Goal: Use online tool/utility: Utilize a website feature to perform a specific function

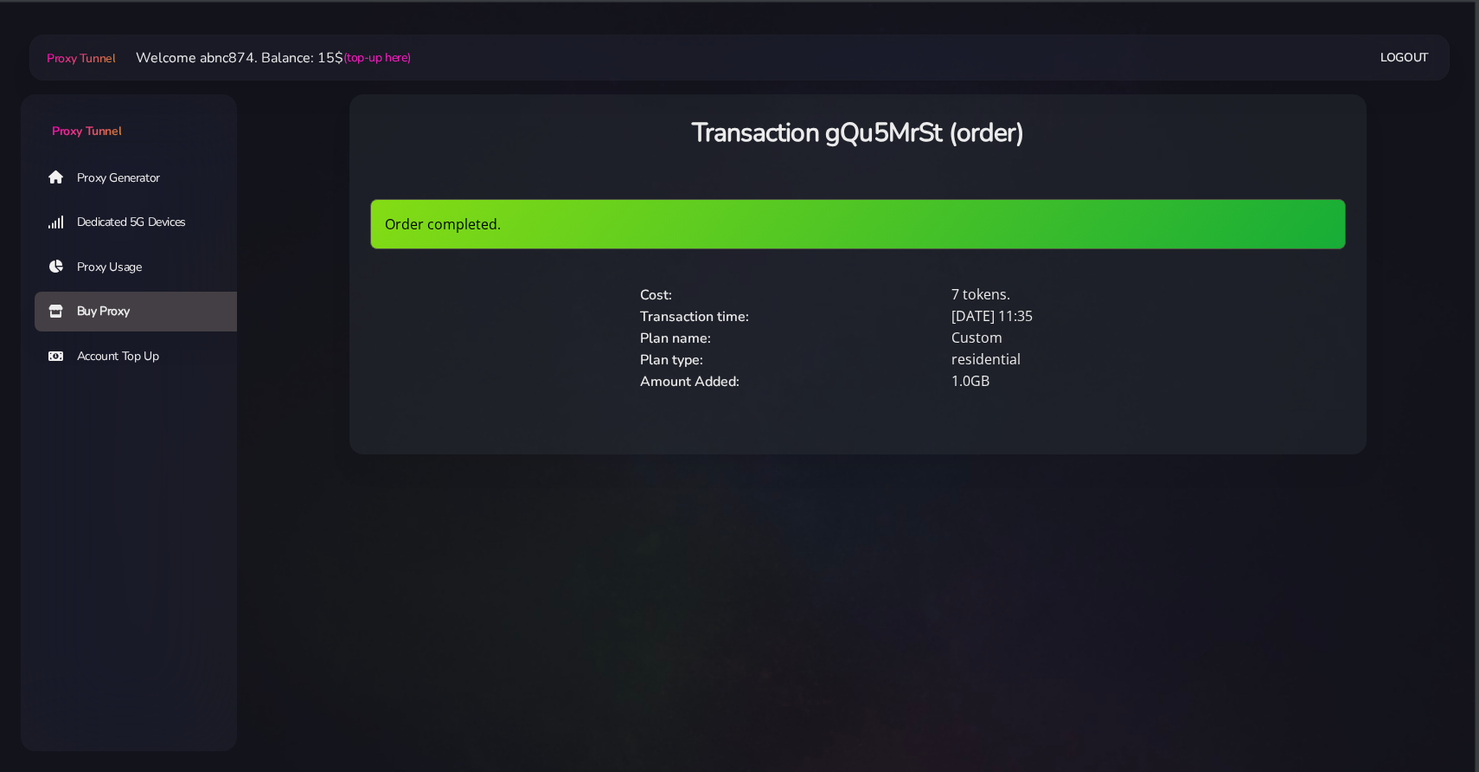
click at [89, 176] on link "Proxy Generator" at bounding box center [143, 177] width 216 height 40
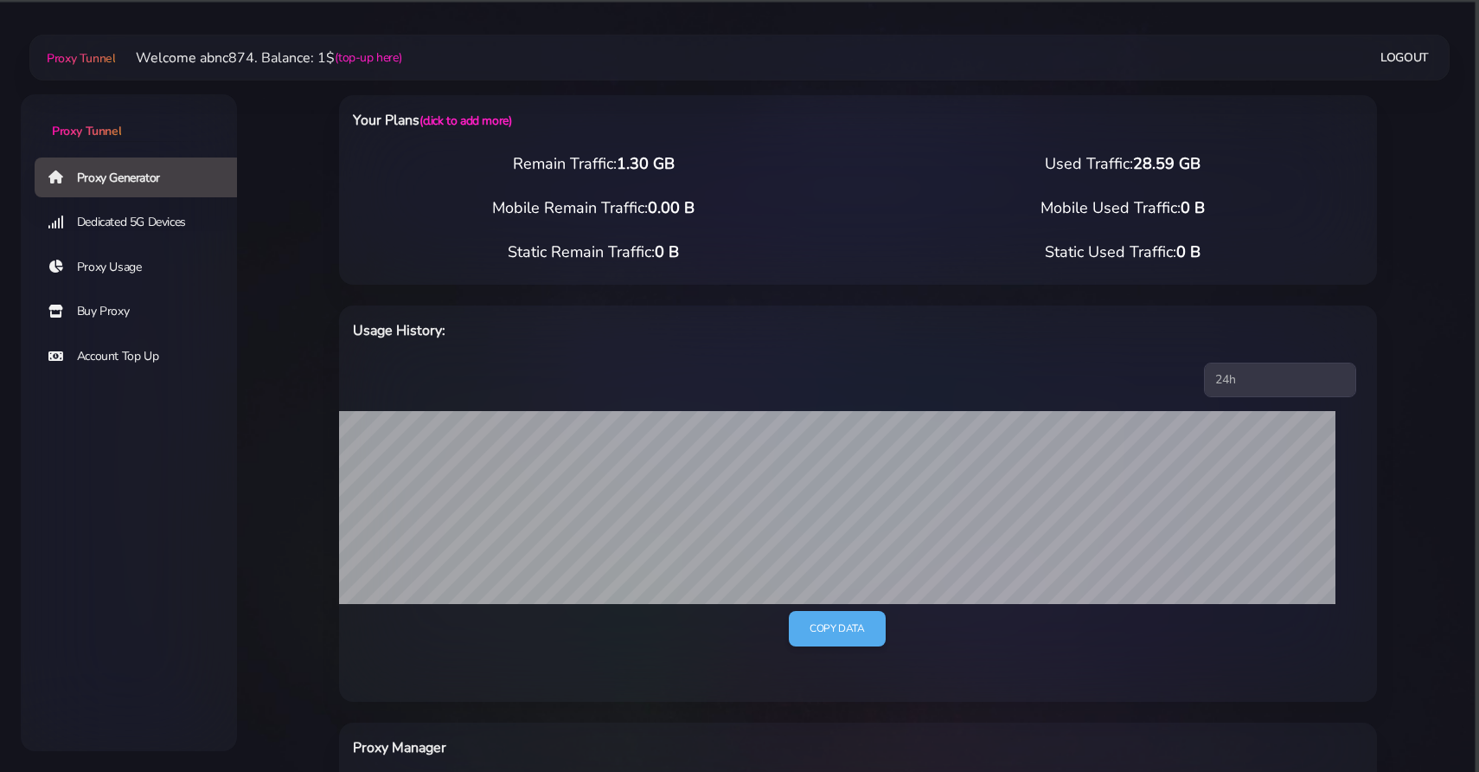
click at [133, 316] on link "Buy Proxy" at bounding box center [143, 312] width 216 height 40
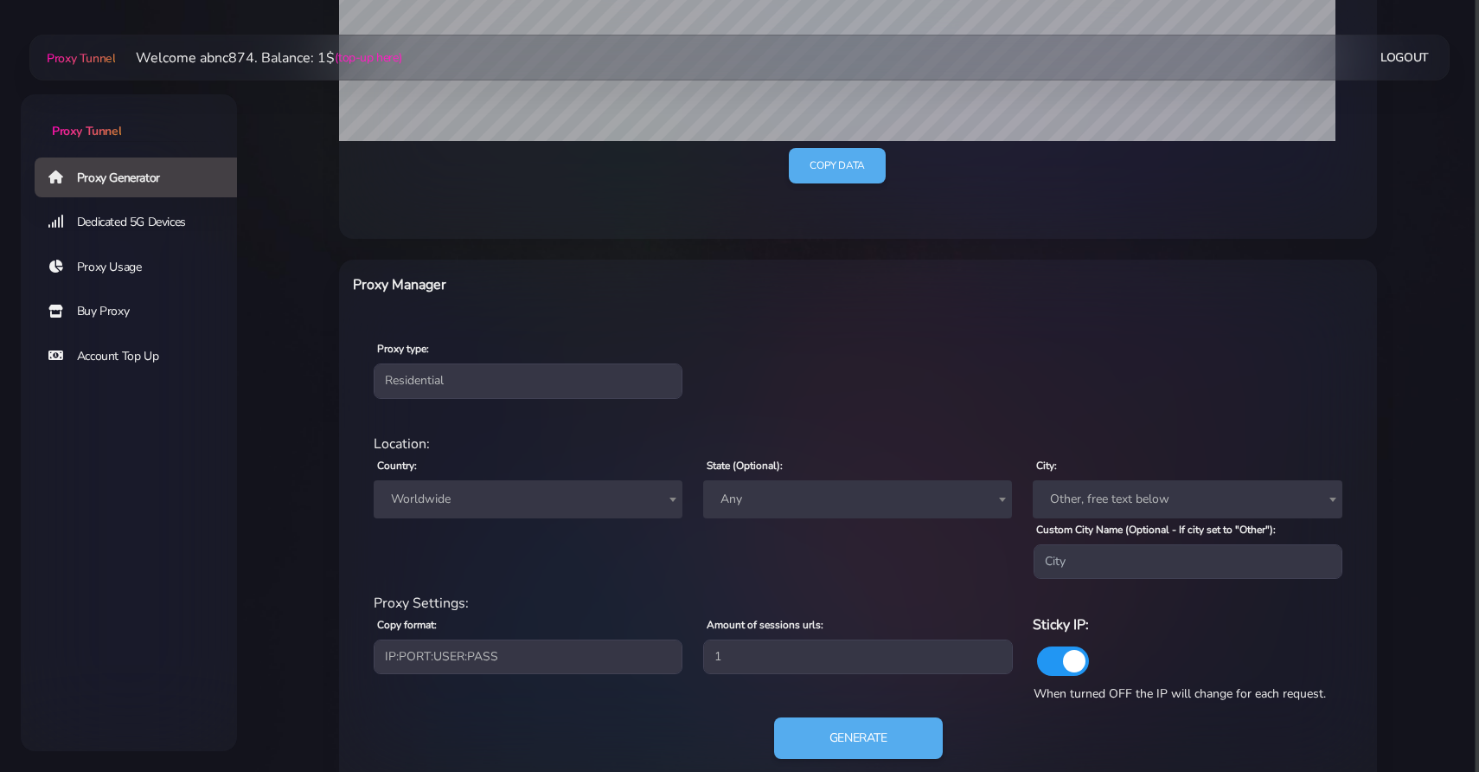
scroll to position [504, 0]
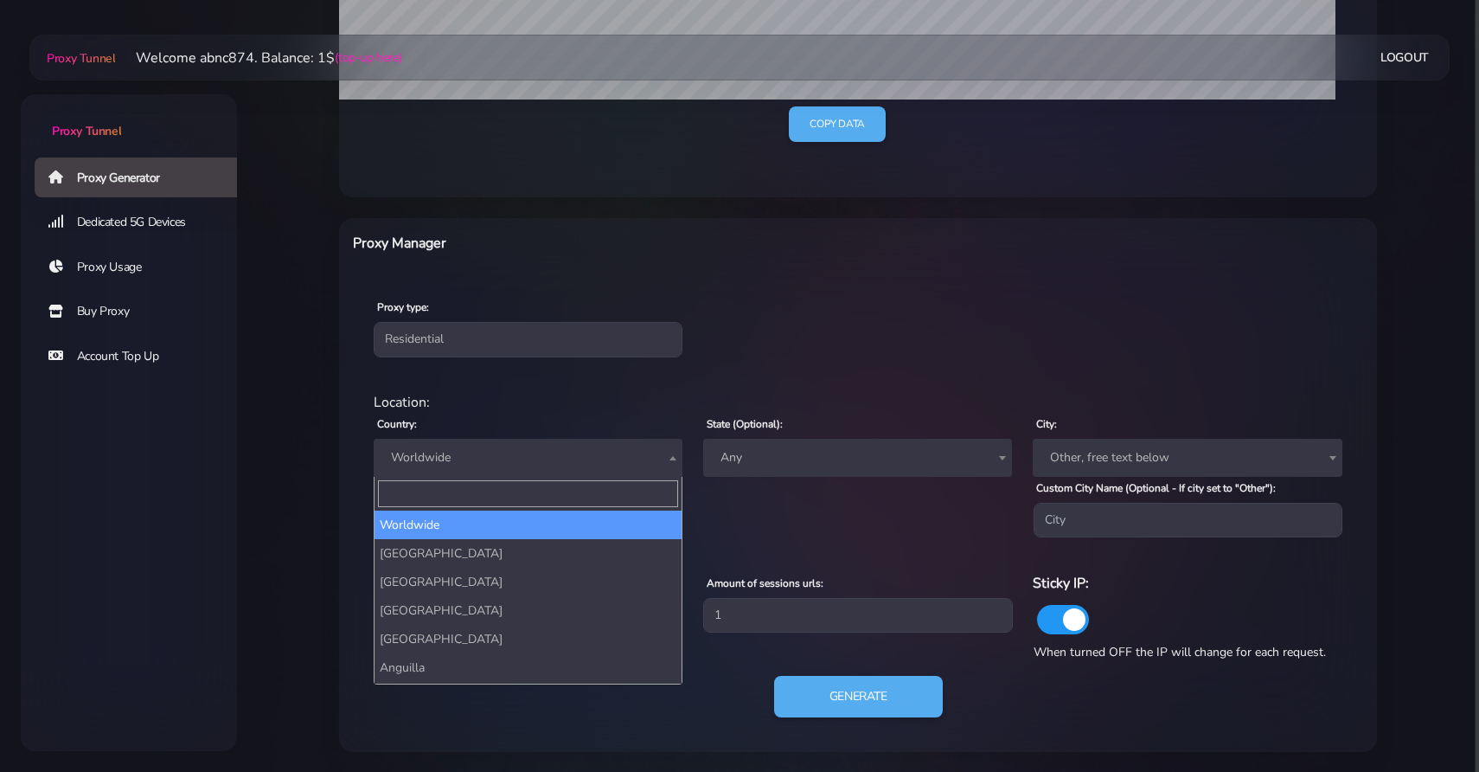
click at [561, 461] on span "Worldwide" at bounding box center [528, 458] width 288 height 24
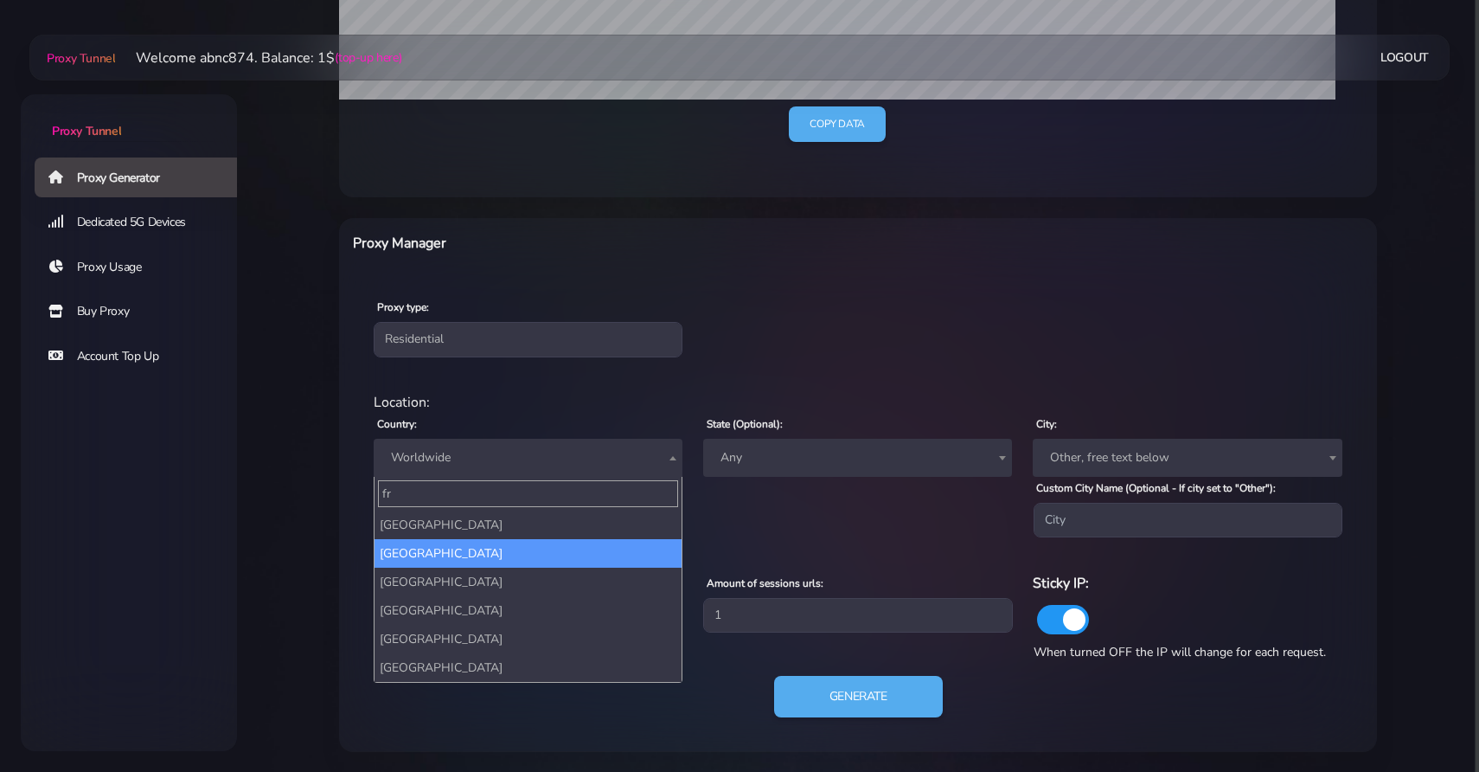
type input "fr"
select select "FR"
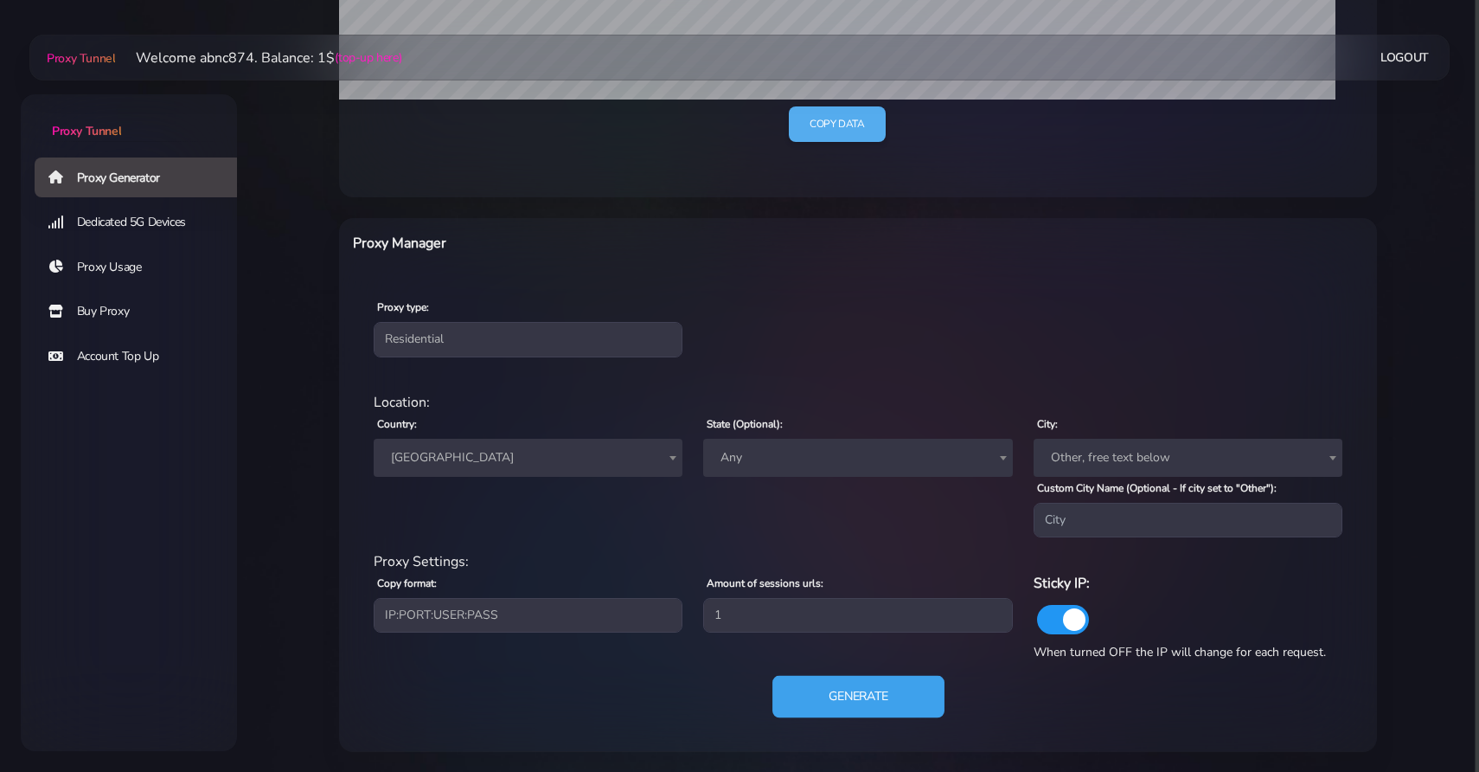
click at [805, 690] on button "Generate" at bounding box center [859, 697] width 172 height 42
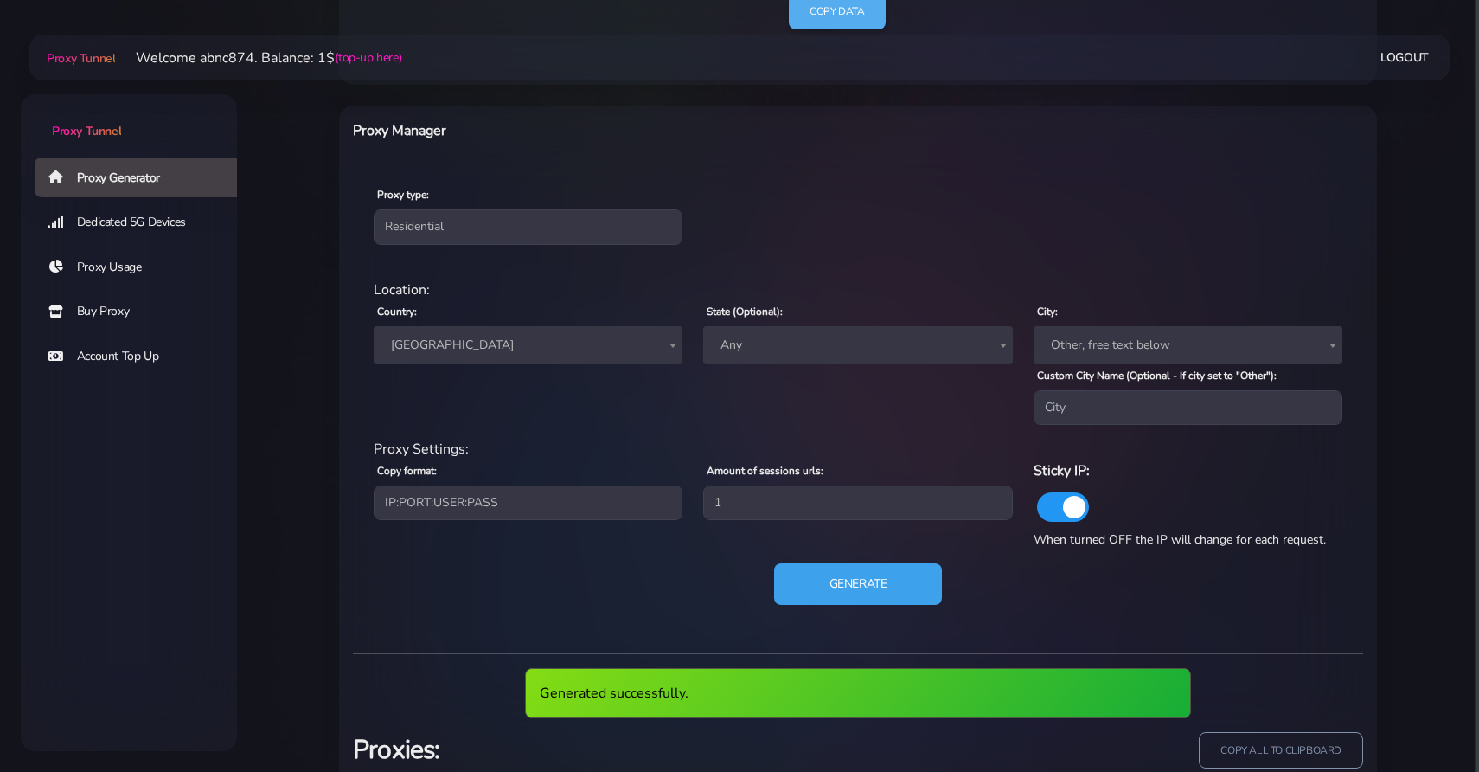
scroll to position [740, 0]
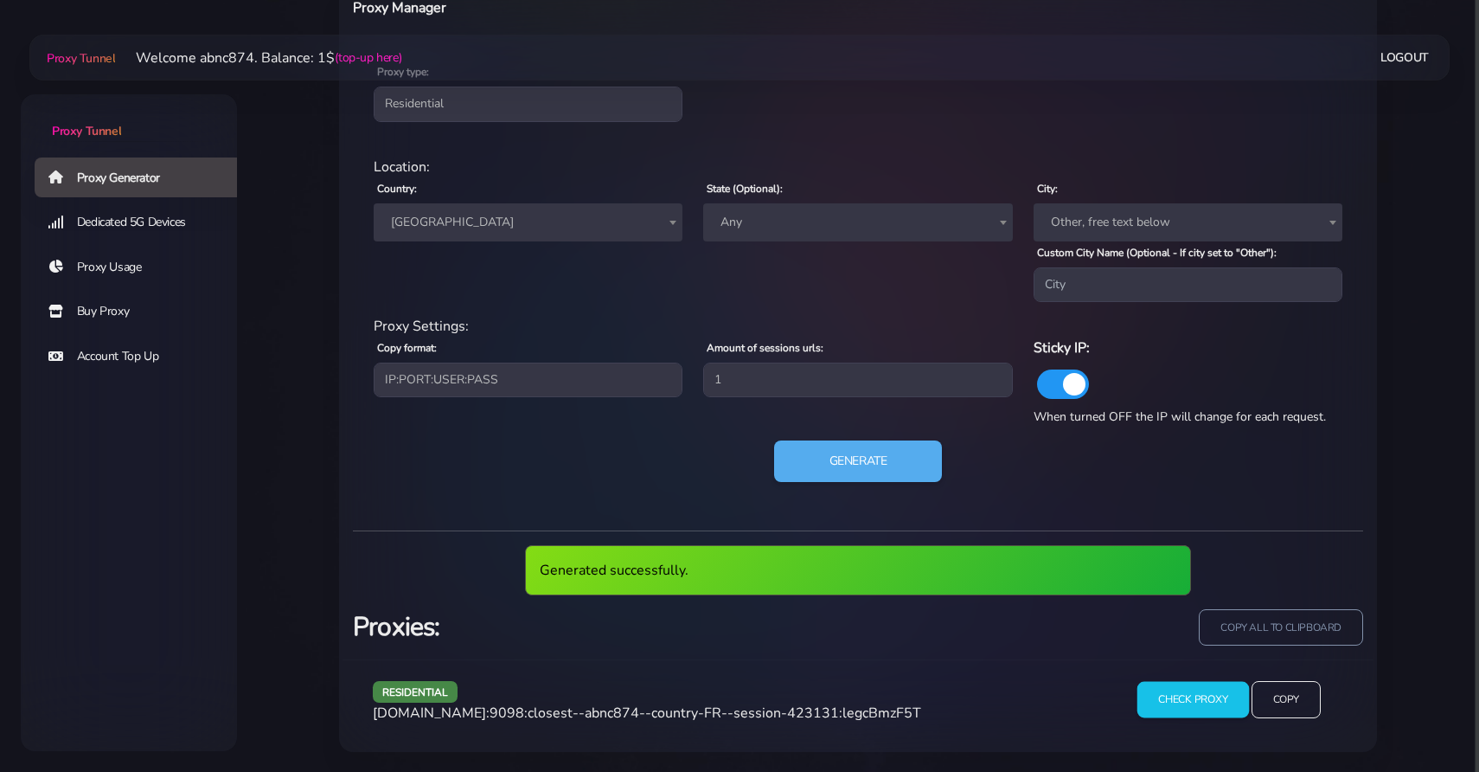
click at [1199, 715] on input "Check Proxy" at bounding box center [1194, 699] width 112 height 36
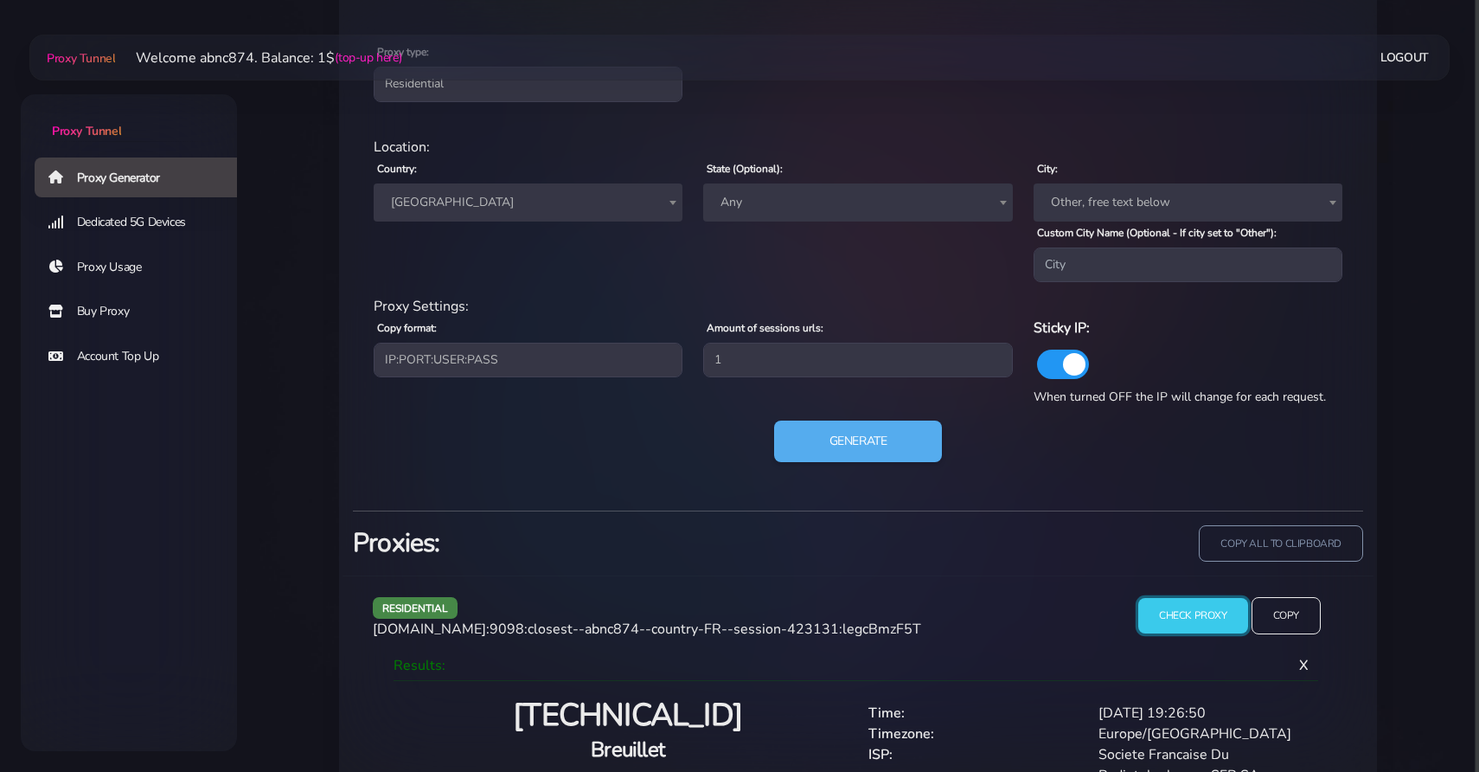
scroll to position [855, 0]
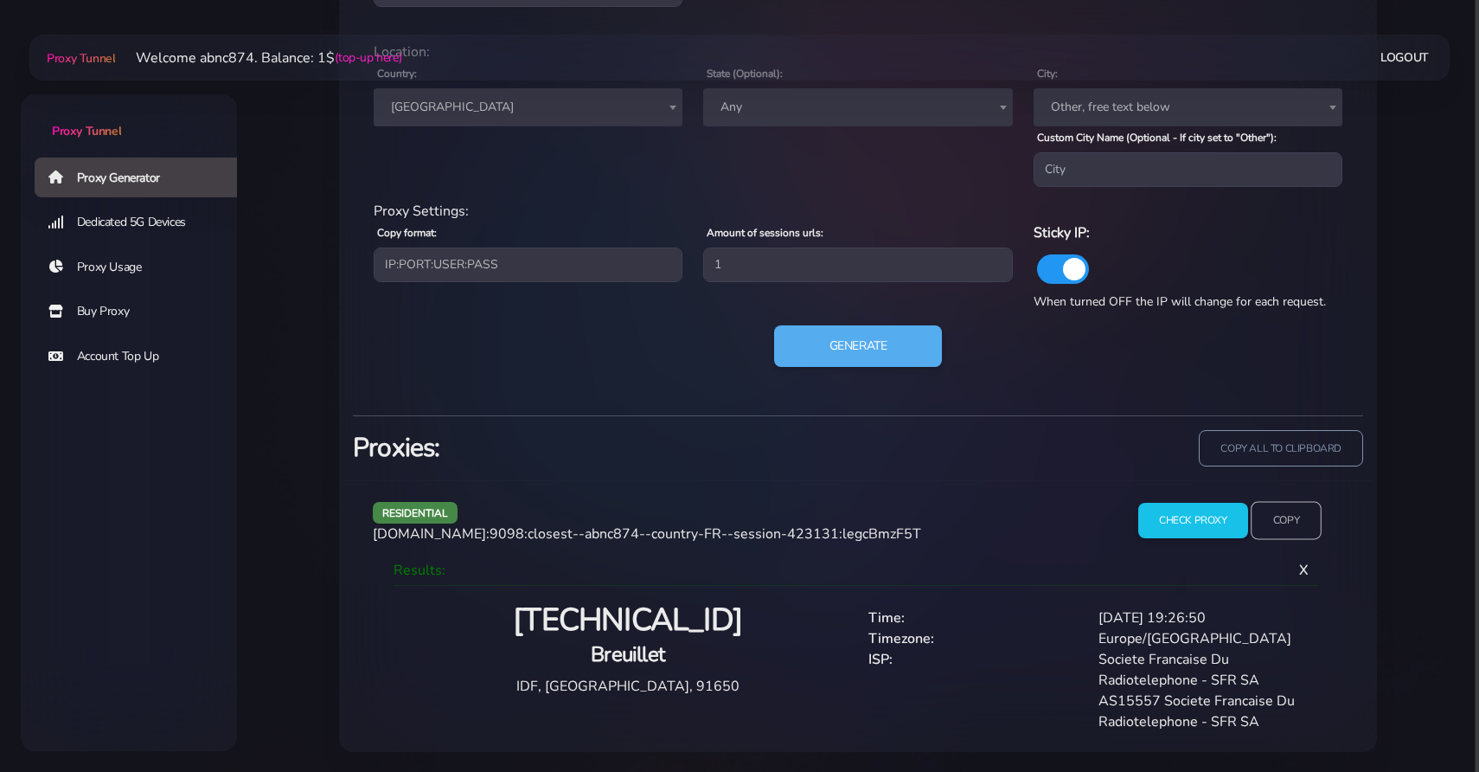
click at [1287, 503] on input "Copy" at bounding box center [1286, 520] width 71 height 38
